Goal: Transaction & Acquisition: Download file/media

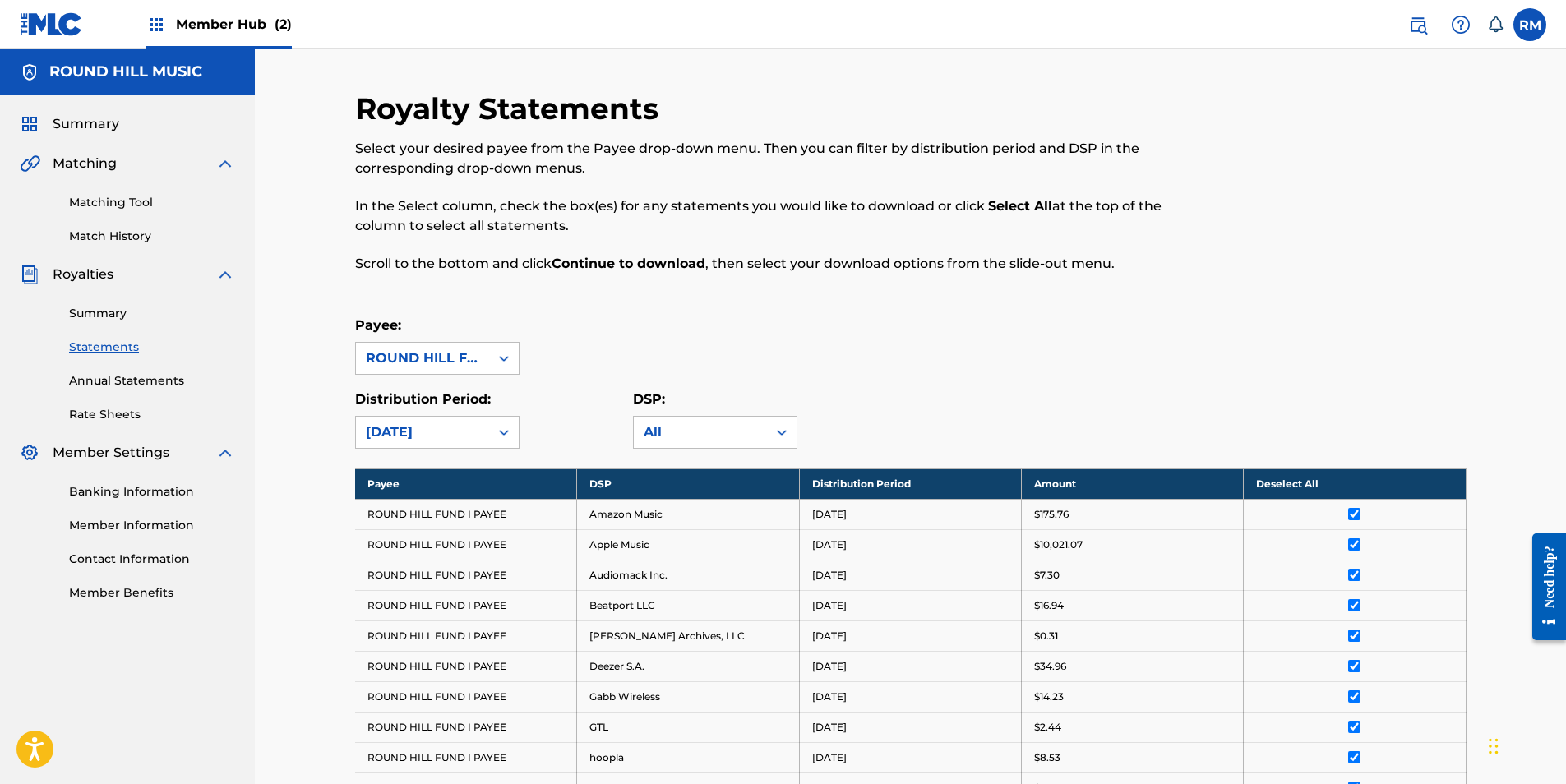
click at [69, 294] on div "Summary Statements Annual Statements Rate Sheets" at bounding box center [127, 353] width 216 height 138
click at [105, 335] on div "Summary Statements Annual Statements Rate Sheets" at bounding box center [127, 353] width 216 height 138
click at [103, 316] on link "Summary" at bounding box center [151, 313] width 166 height 18
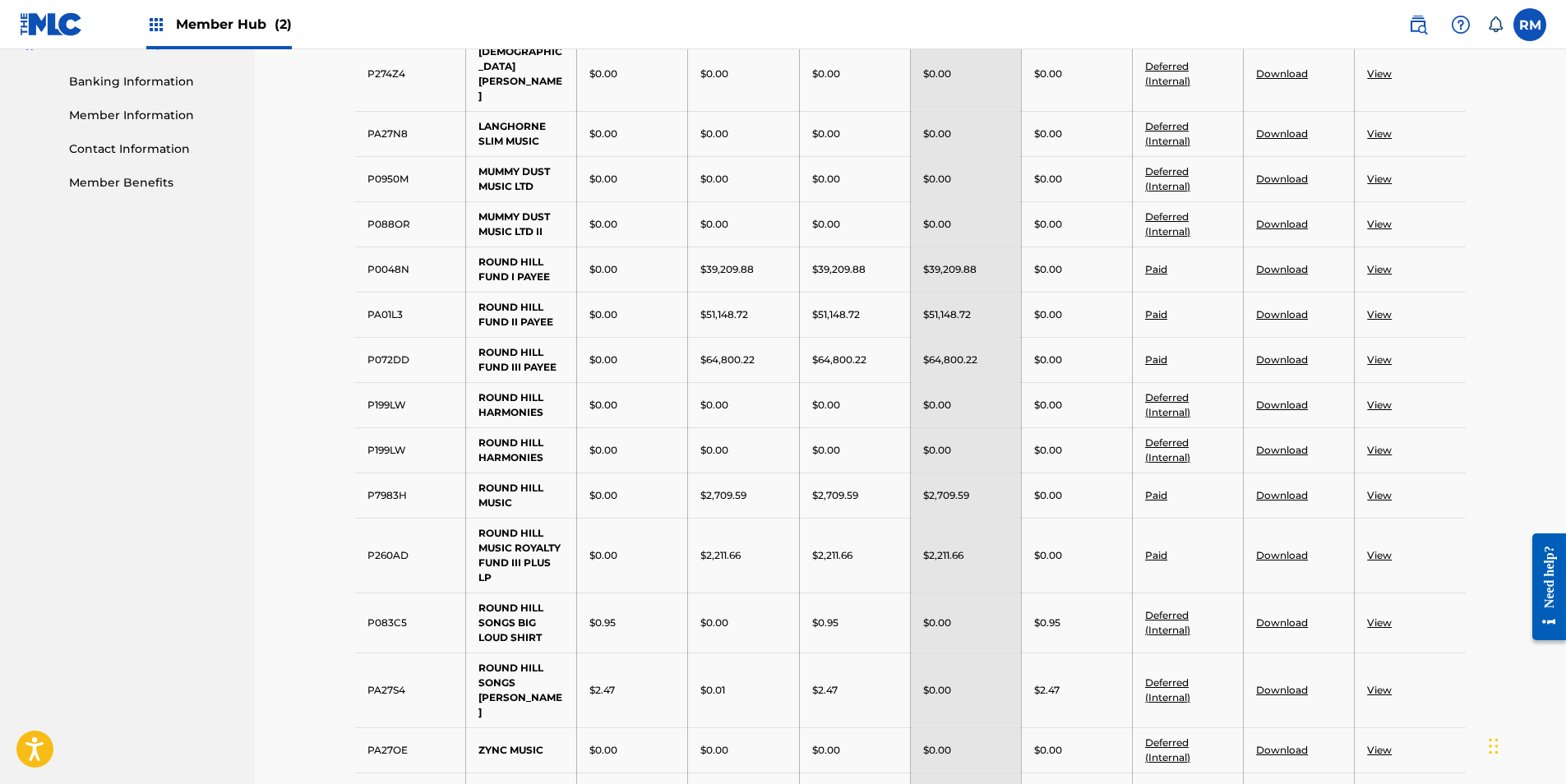
scroll to position [411, 0]
click at [1380, 472] on td "View" at bounding box center [1409, 494] width 111 height 46
click at [1377, 488] on link "View" at bounding box center [1379, 493] width 25 height 12
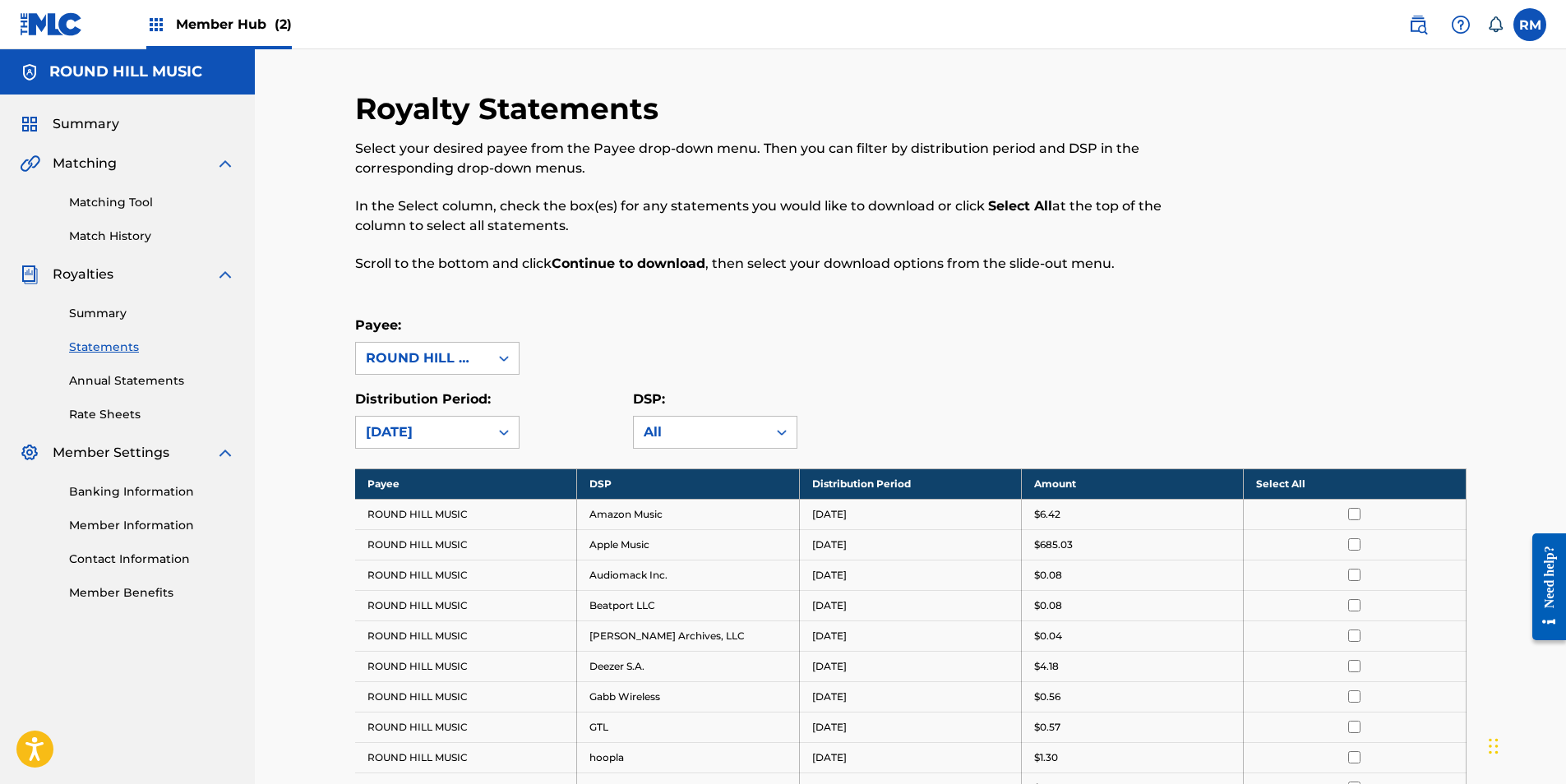
click at [1284, 488] on th "Select All" at bounding box center [1354, 483] width 222 height 31
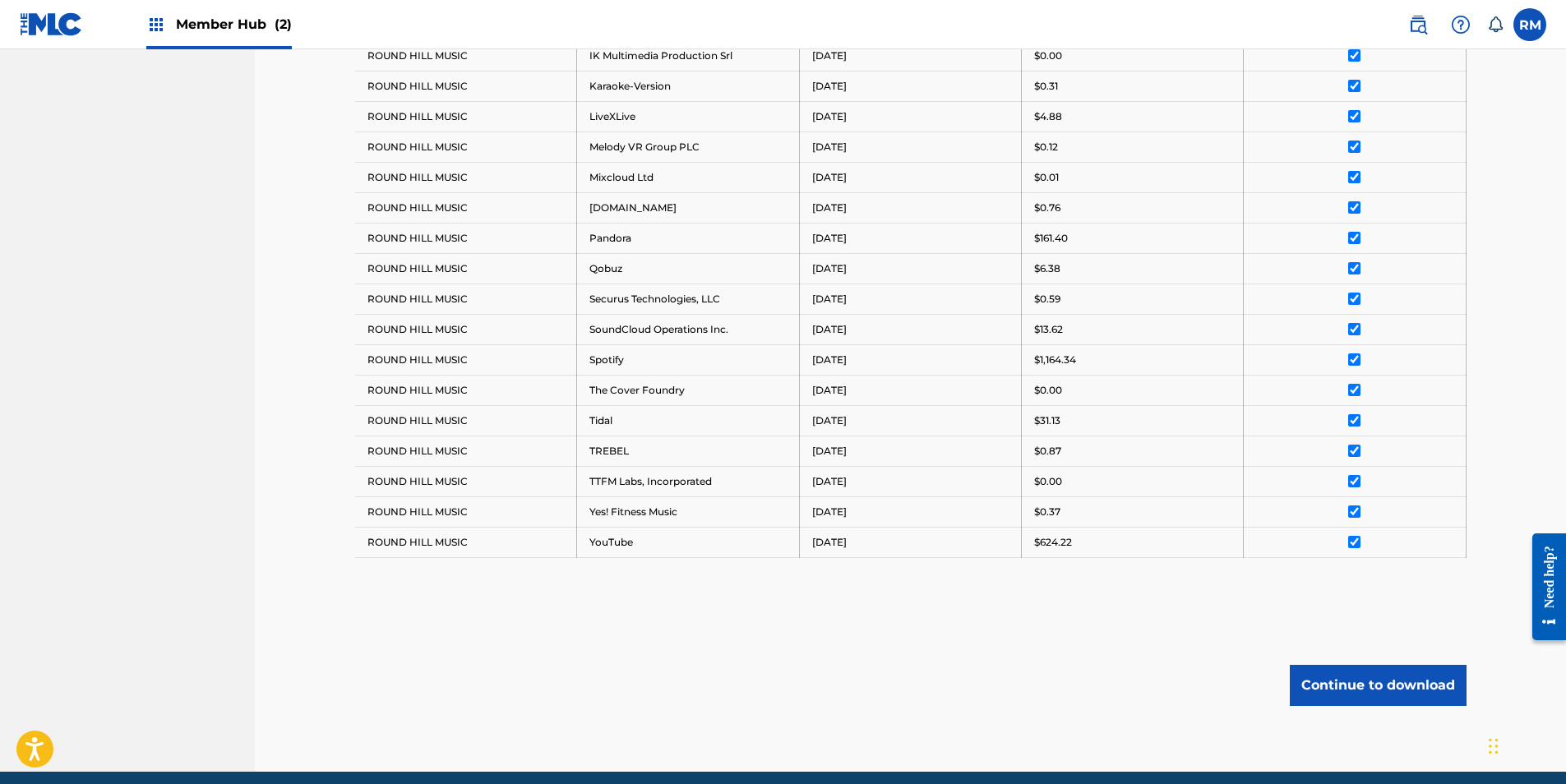
scroll to position [829, 0]
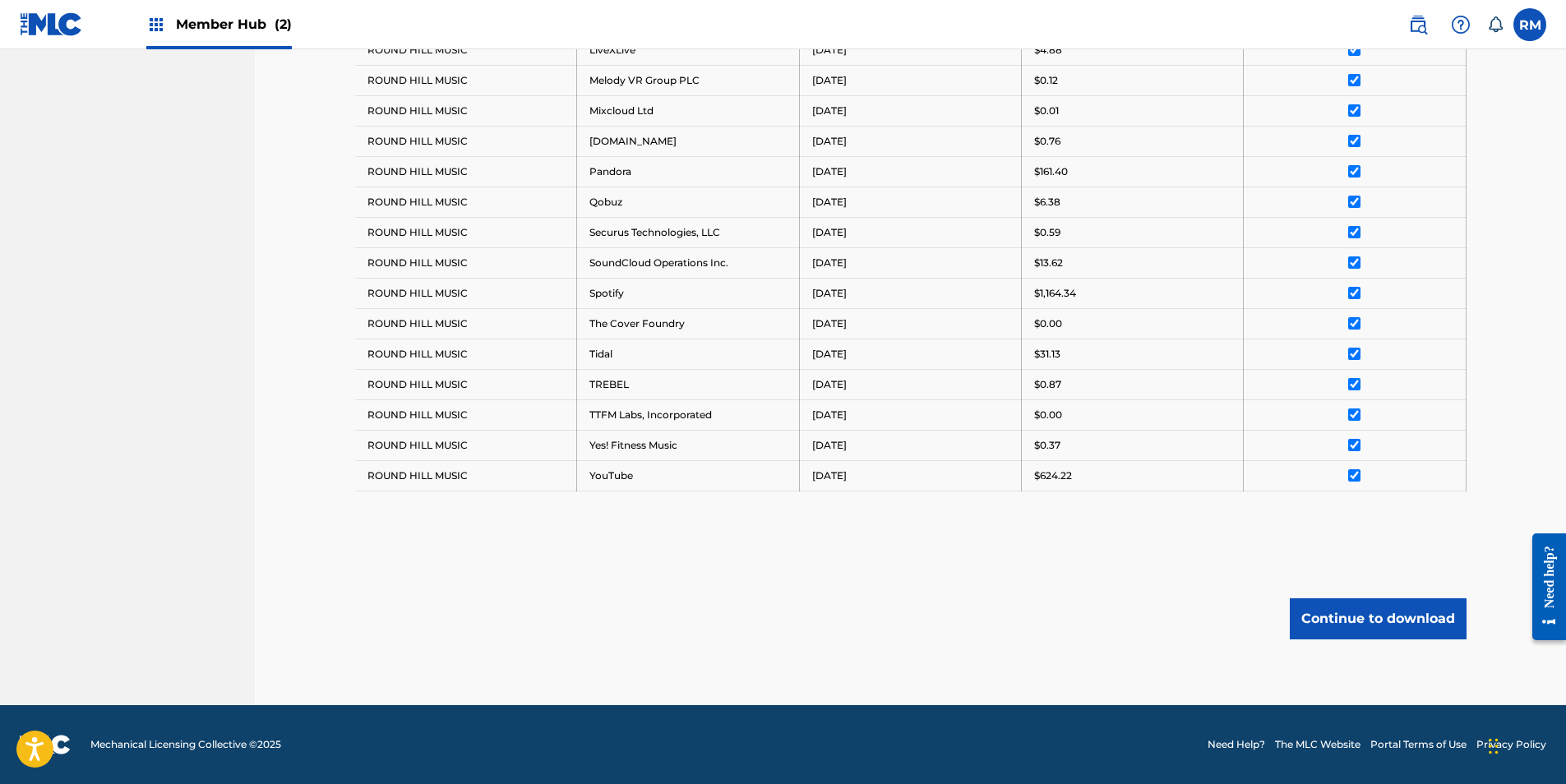
click at [1360, 614] on button "Continue to download" at bounding box center [1378, 619] width 177 height 41
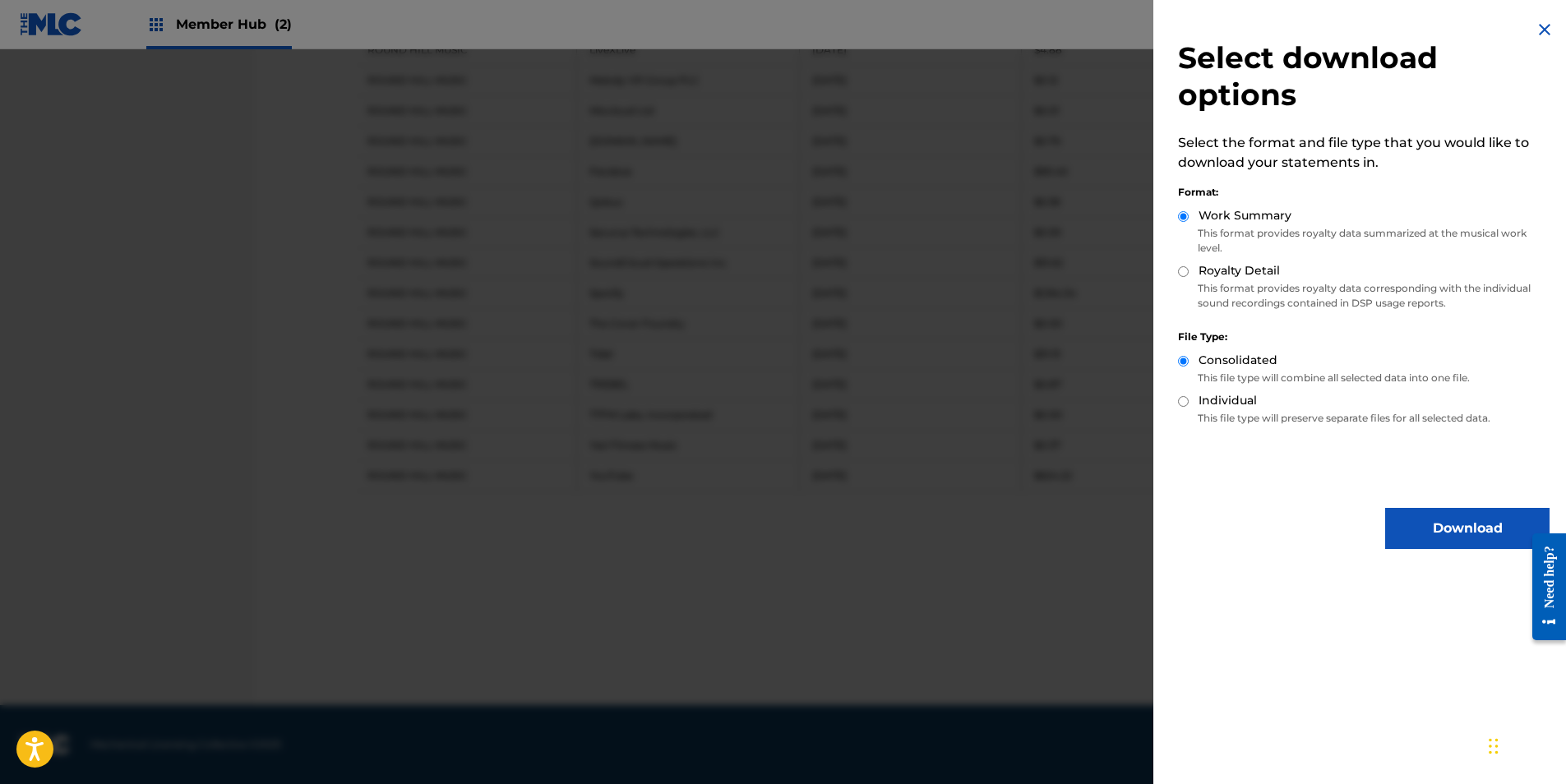
click at [1229, 288] on p "This format provides royalty data corresponding with the individual sound recor…" at bounding box center [1363, 295] width 372 height 30
click at [1210, 275] on label "Royalty Detail" at bounding box center [1239, 270] width 82 height 18
click at [1189, 275] on input "Royalty Detail" at bounding box center [1182, 271] width 10 height 10
radio input "true"
click at [1432, 524] on button "Download" at bounding box center [1467, 529] width 164 height 41
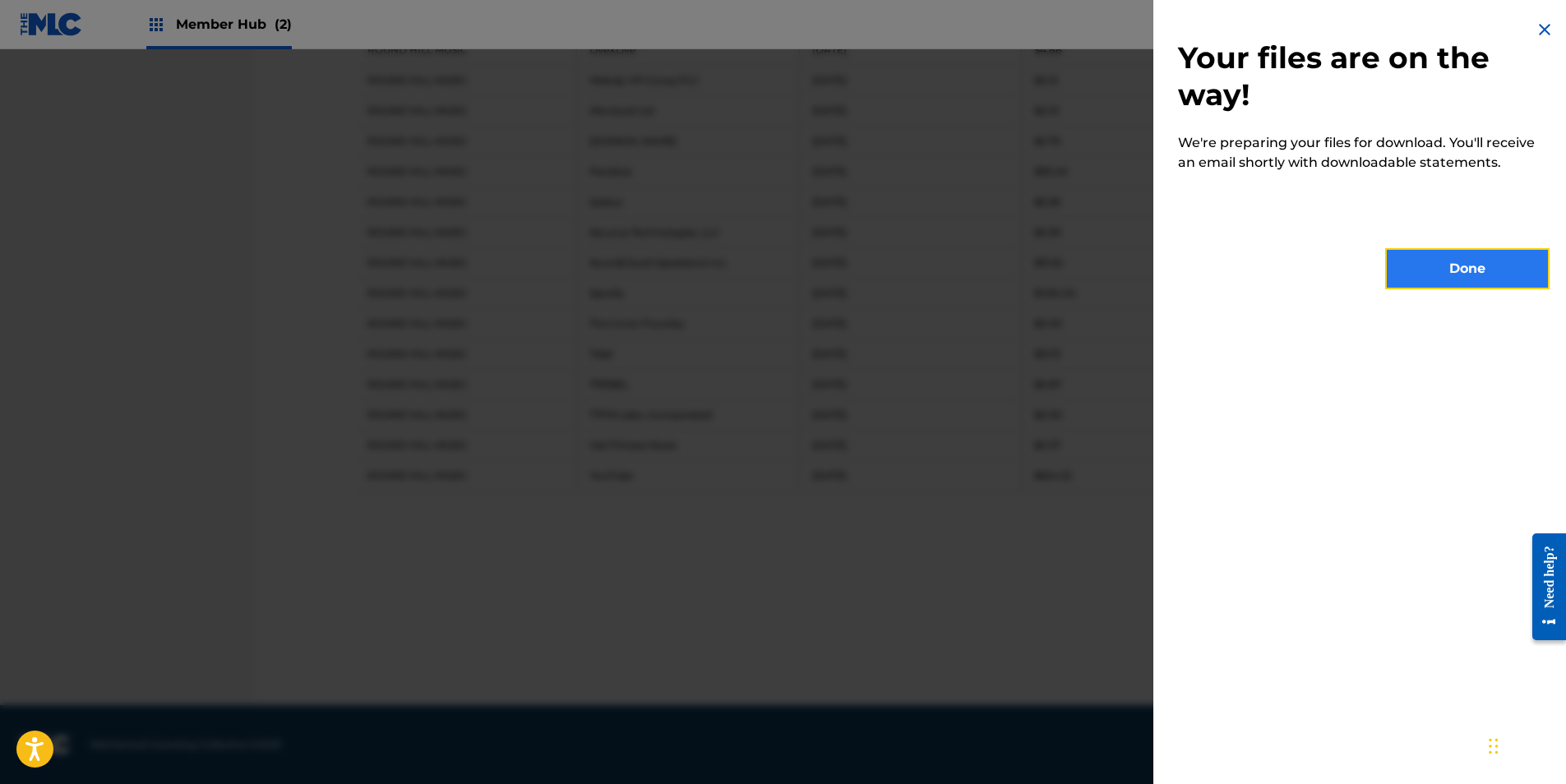
click at [1408, 254] on button "Done" at bounding box center [1467, 268] width 164 height 41
